Goal: Browse casually: Explore the website without a specific task or goal

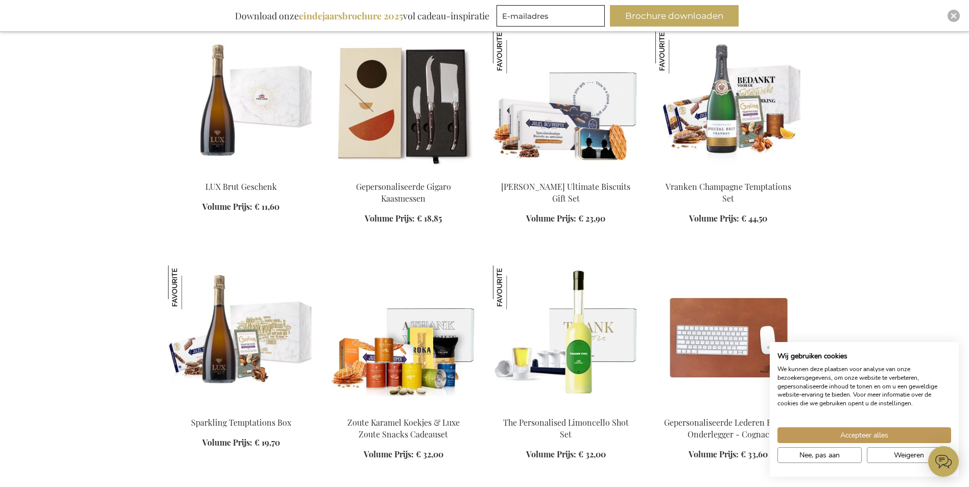
scroll to position [971, 0]
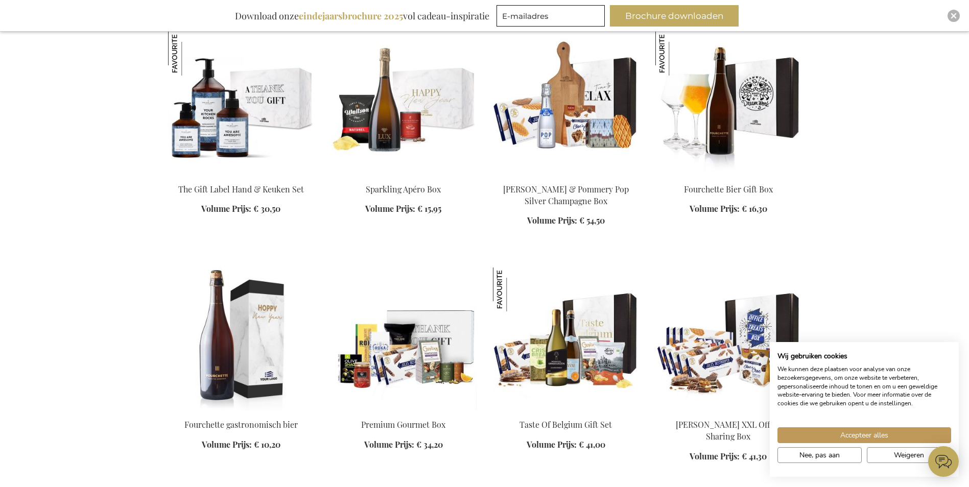
scroll to position [2044, 0]
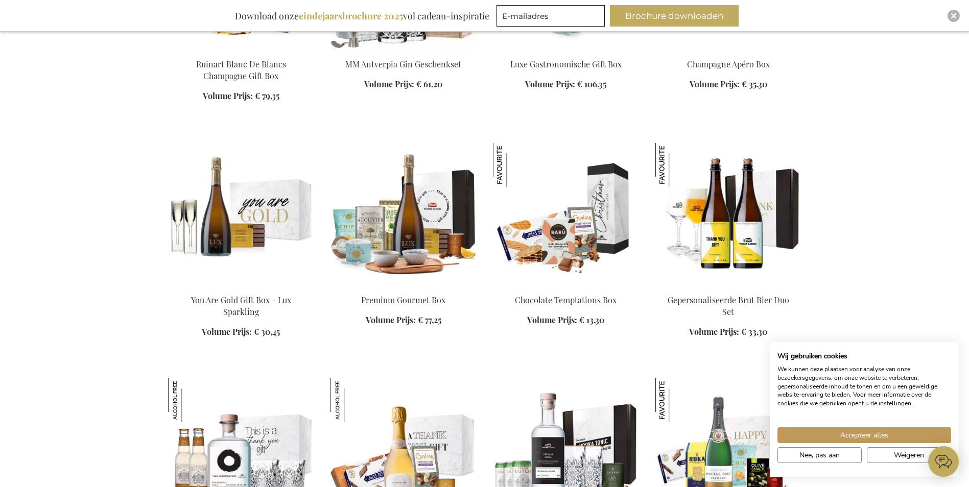
scroll to position [2555, 0]
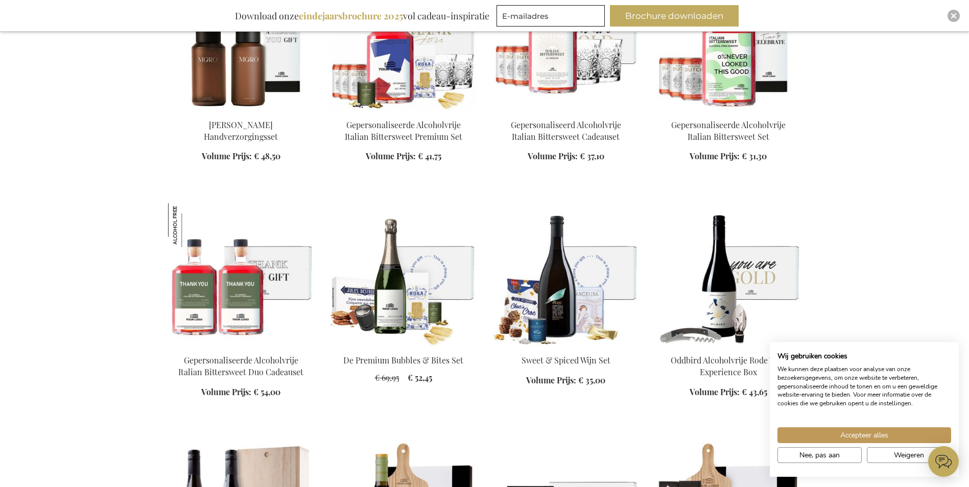
scroll to position [3475, 0]
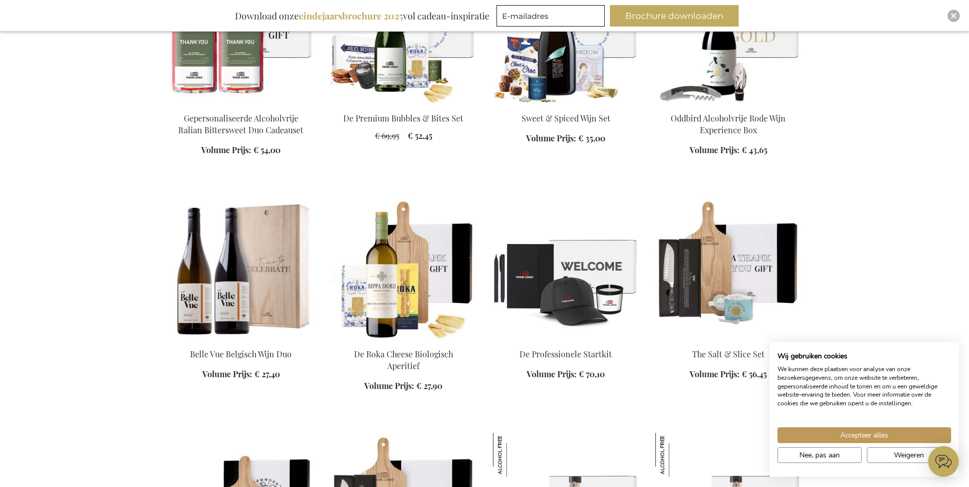
scroll to position [3628, 0]
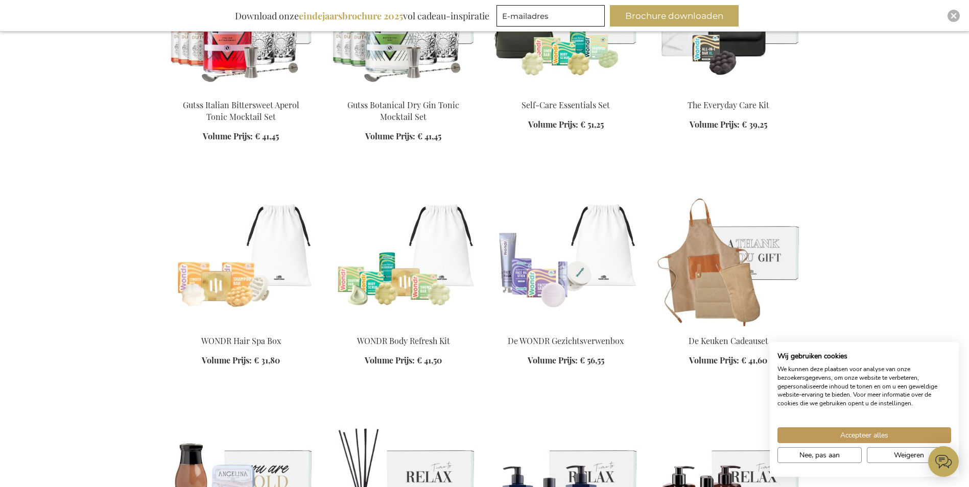
scroll to position [4650, 0]
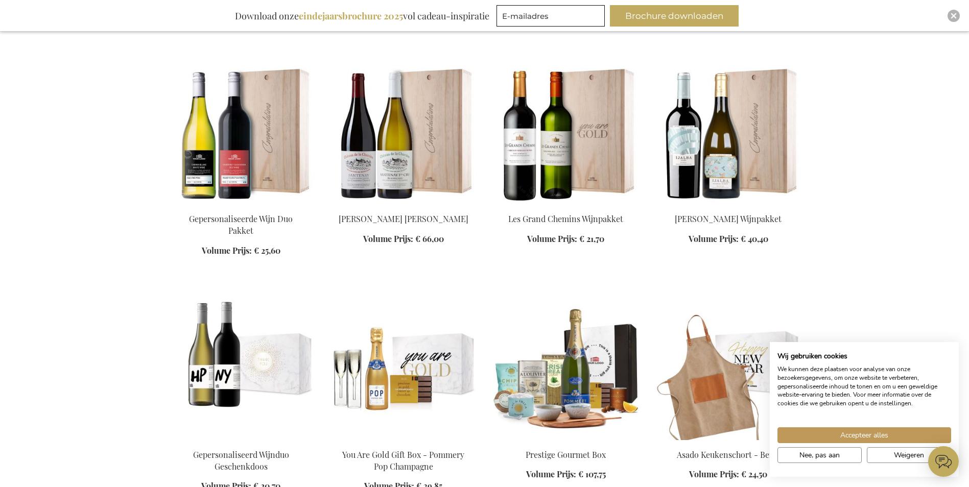
scroll to position [6949, 0]
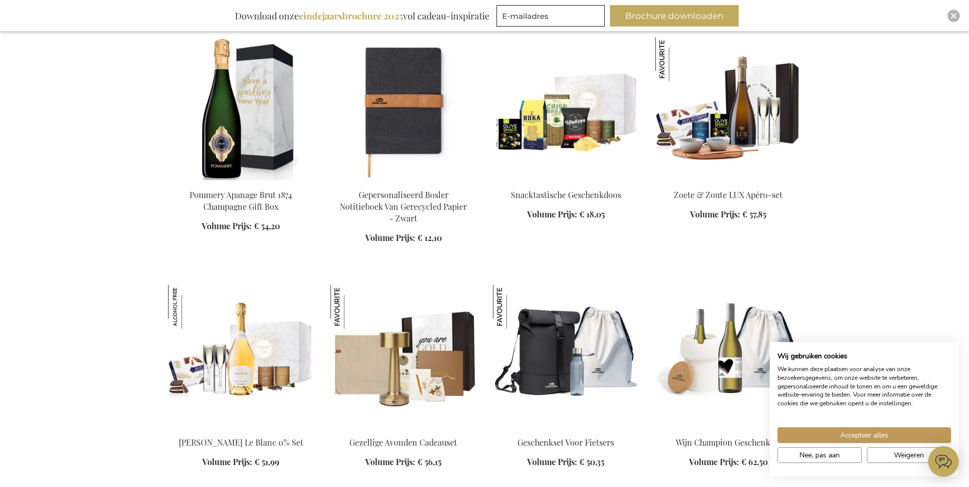
scroll to position [7511, 0]
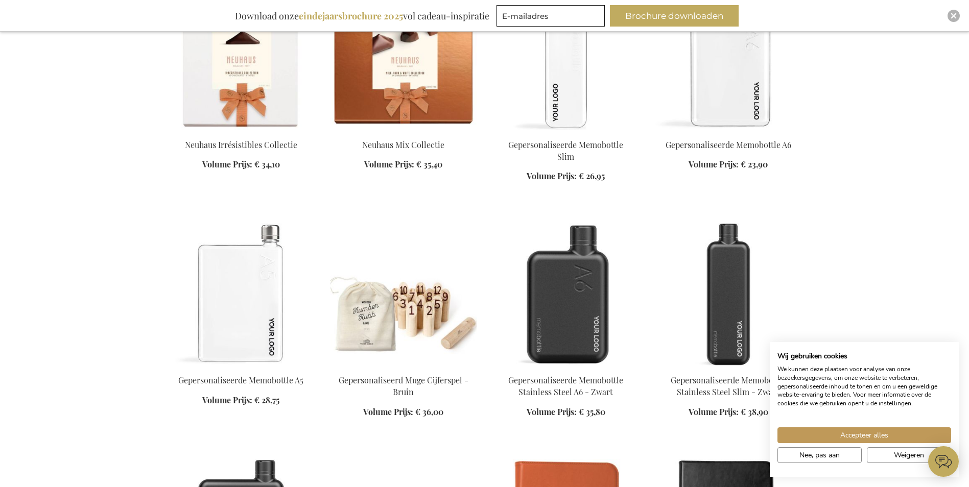
scroll to position [9044, 0]
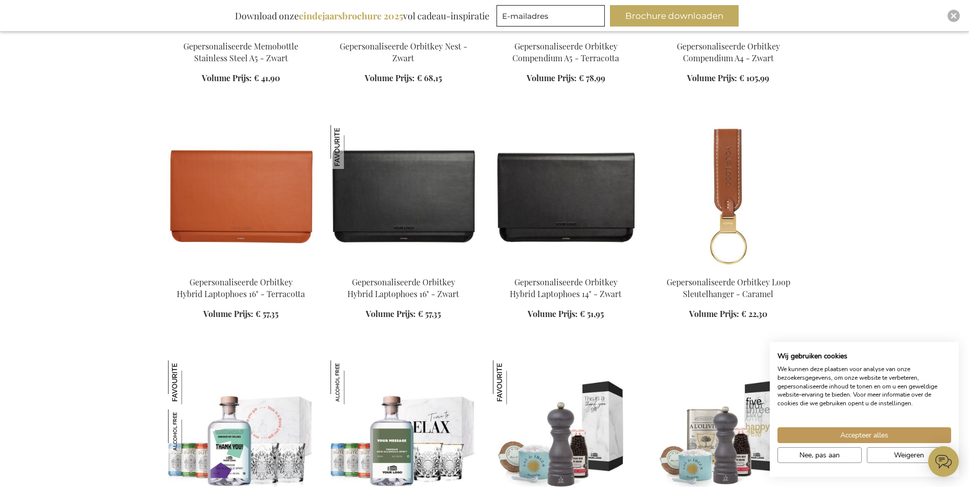
scroll to position [9606, 0]
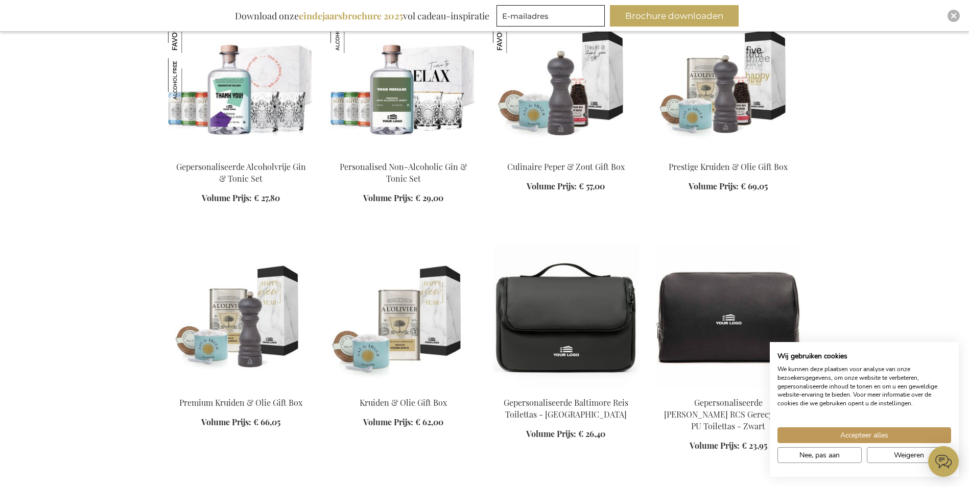
scroll to position [10117, 0]
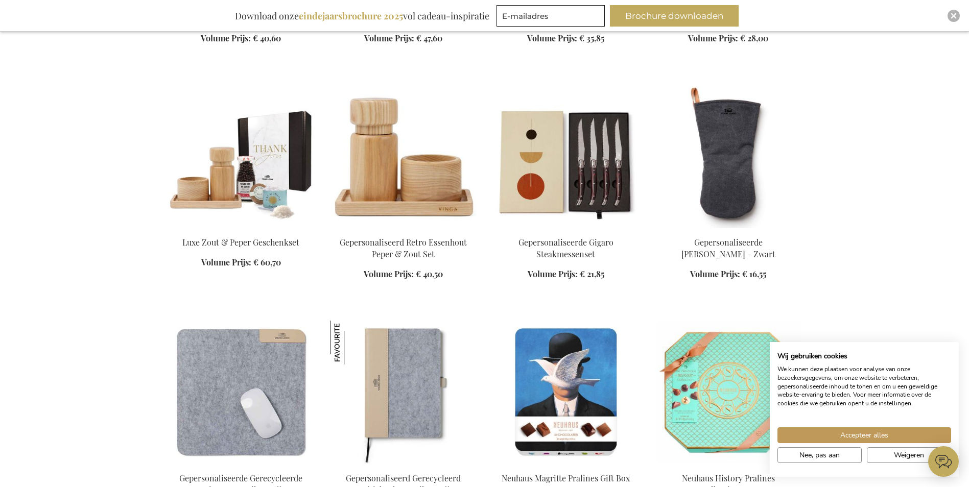
scroll to position [11088, 0]
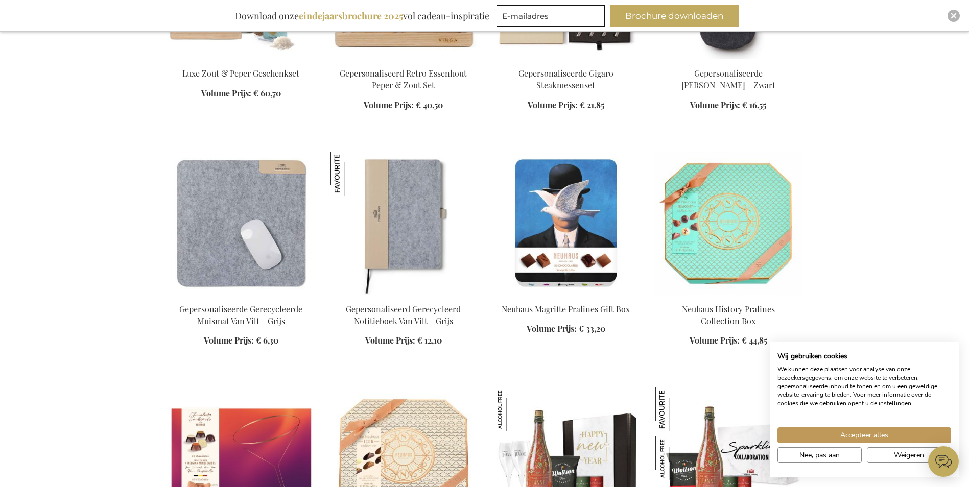
scroll to position [11446, 0]
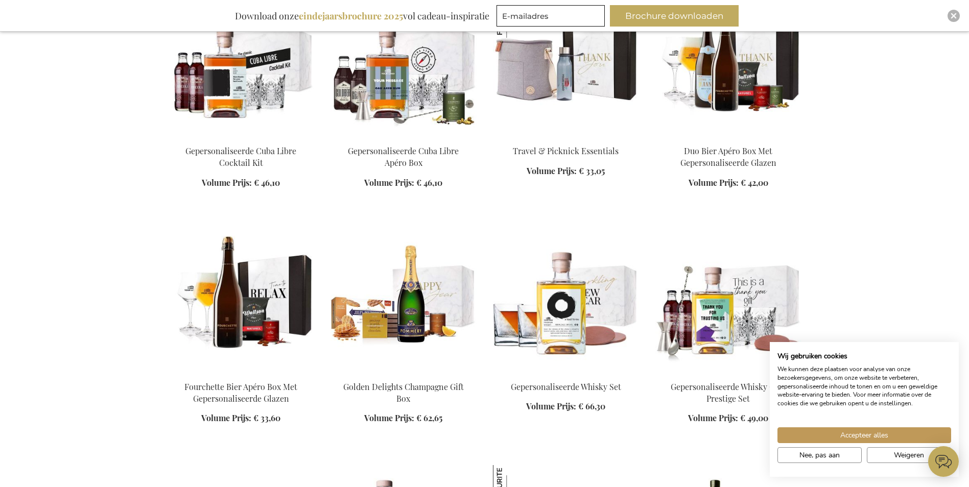
scroll to position [12519, 0]
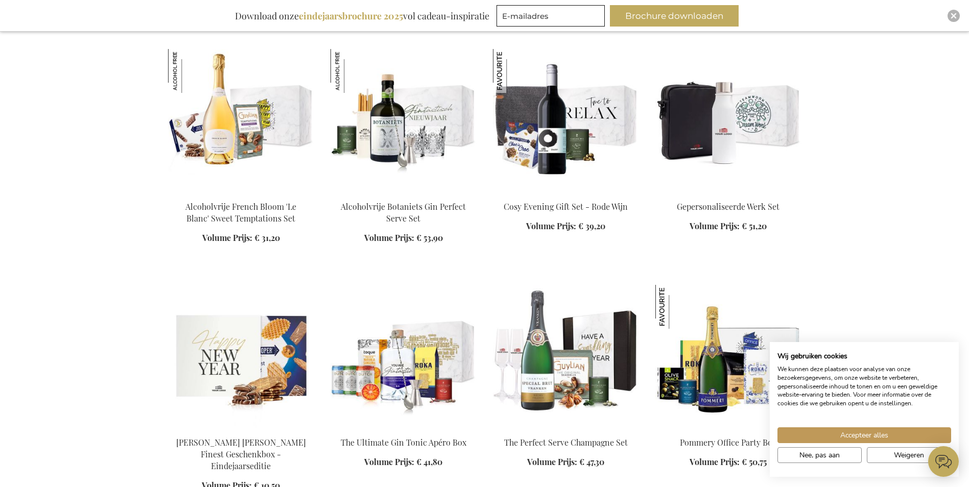
scroll to position [14614, 0]
